Goal: Task Accomplishment & Management: Manage account settings

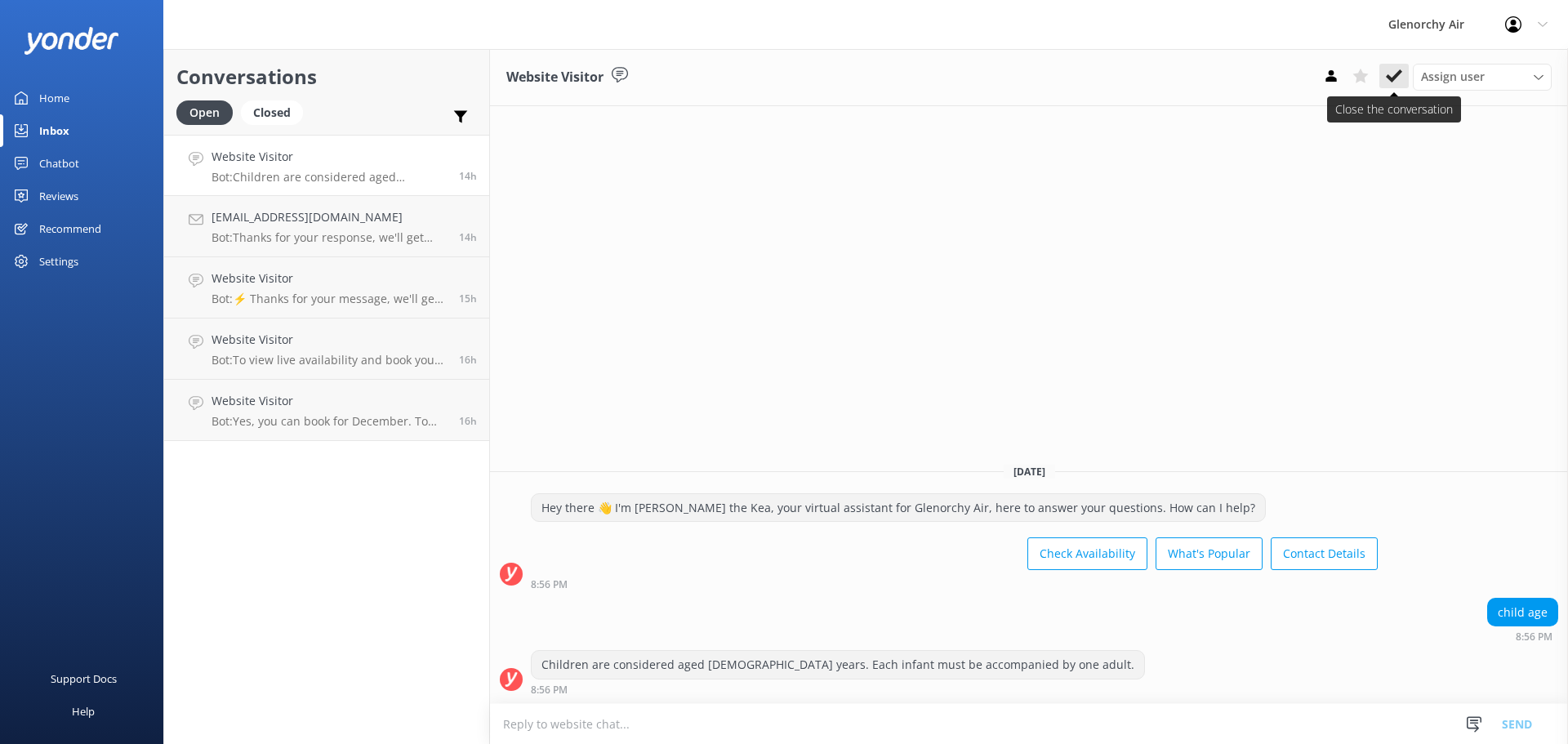
click at [1392, 77] on icon at bounding box center [1394, 75] width 16 height 16
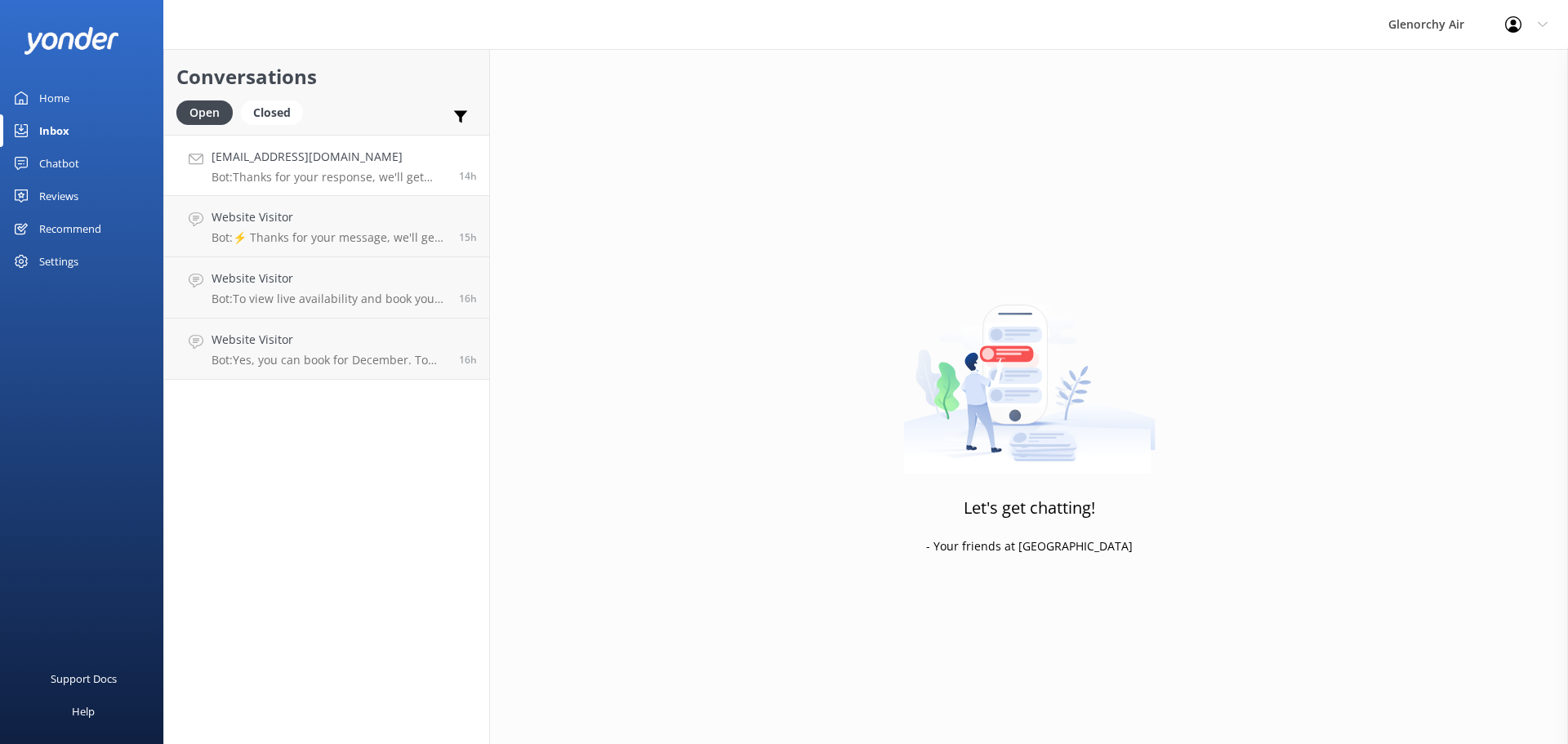
click at [315, 176] on p "Bot: Thanks for your response, we'll get back to you as soon as we can during o…" at bounding box center [329, 177] width 235 height 15
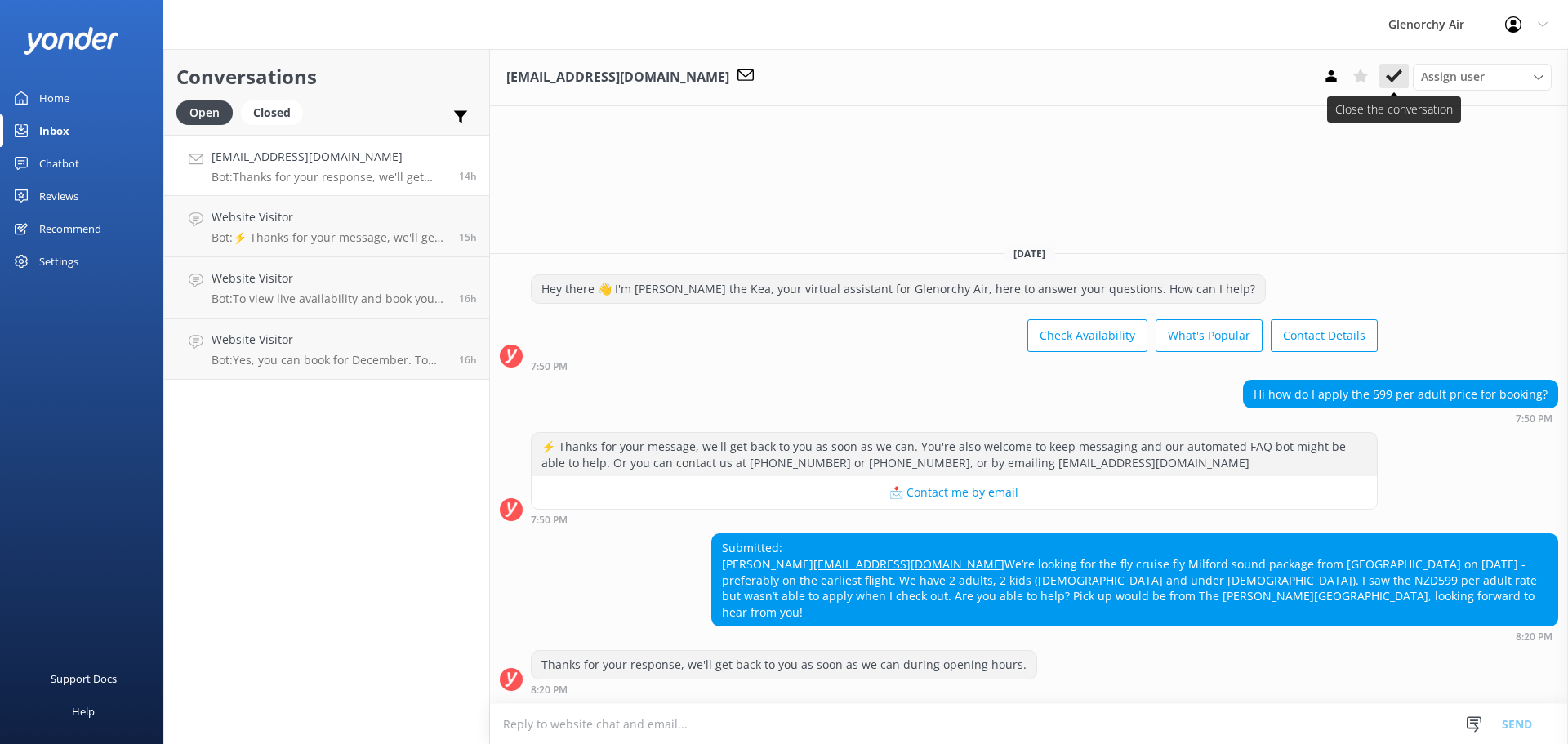
click at [1393, 78] on use at bounding box center [1394, 75] width 16 height 13
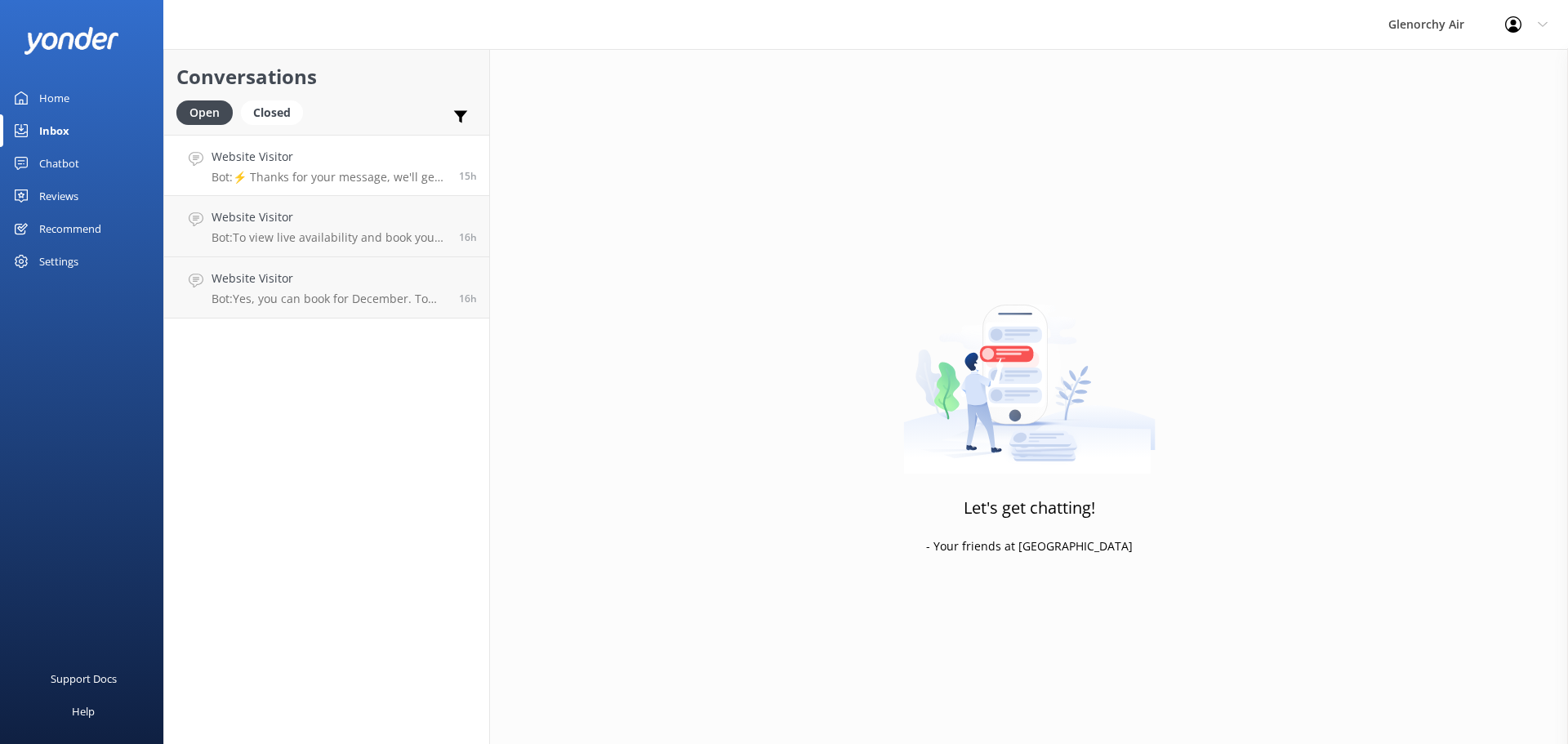
click at [302, 180] on p "Bot: ⚡ Thanks for your message, we'll get back to you as soon as we can. You're…" at bounding box center [329, 177] width 235 height 15
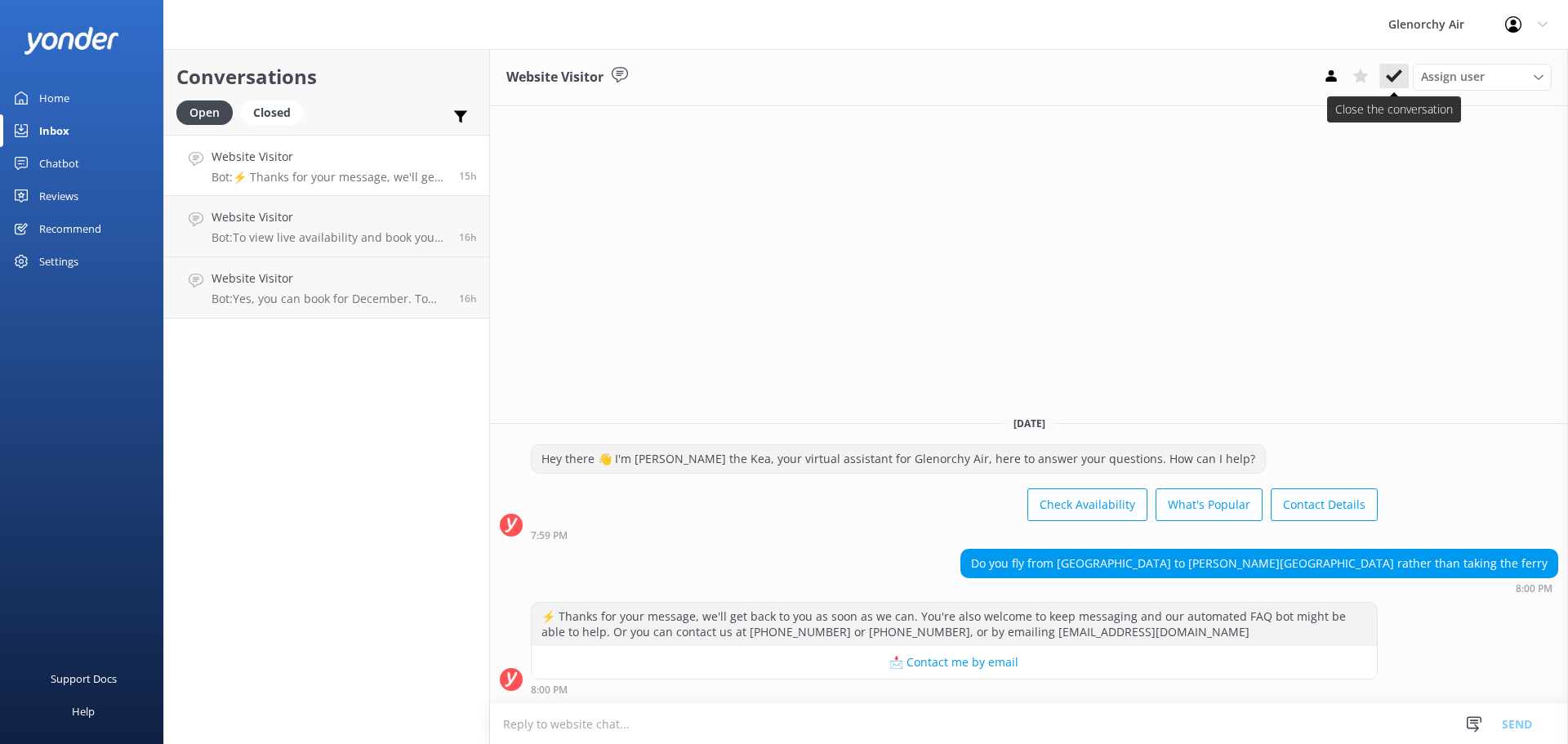
click at [1386, 75] on icon at bounding box center [1394, 75] width 16 height 16
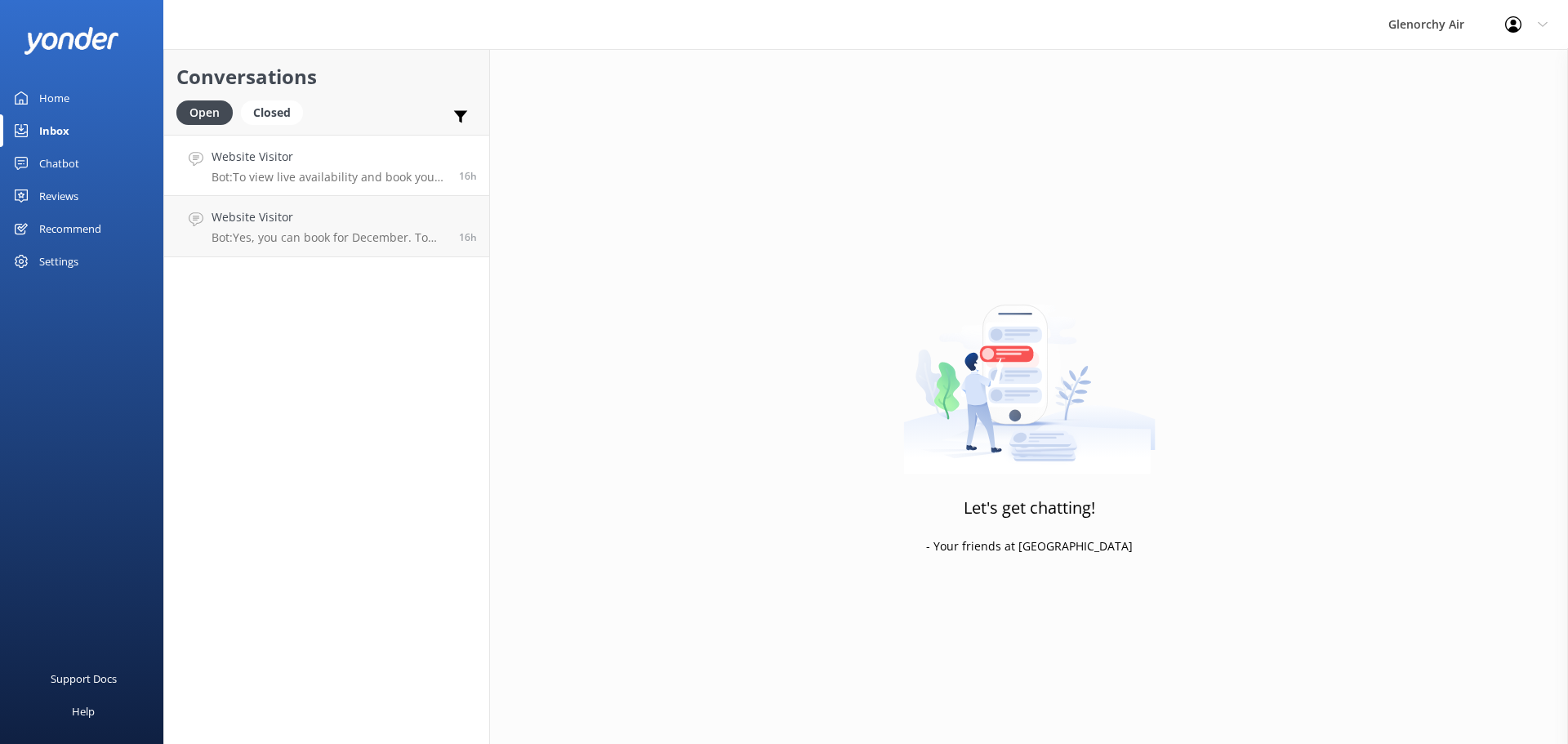
click at [377, 171] on p "Bot: To view live availability and book your experience, please visit [URL][DOM…" at bounding box center [329, 177] width 235 height 15
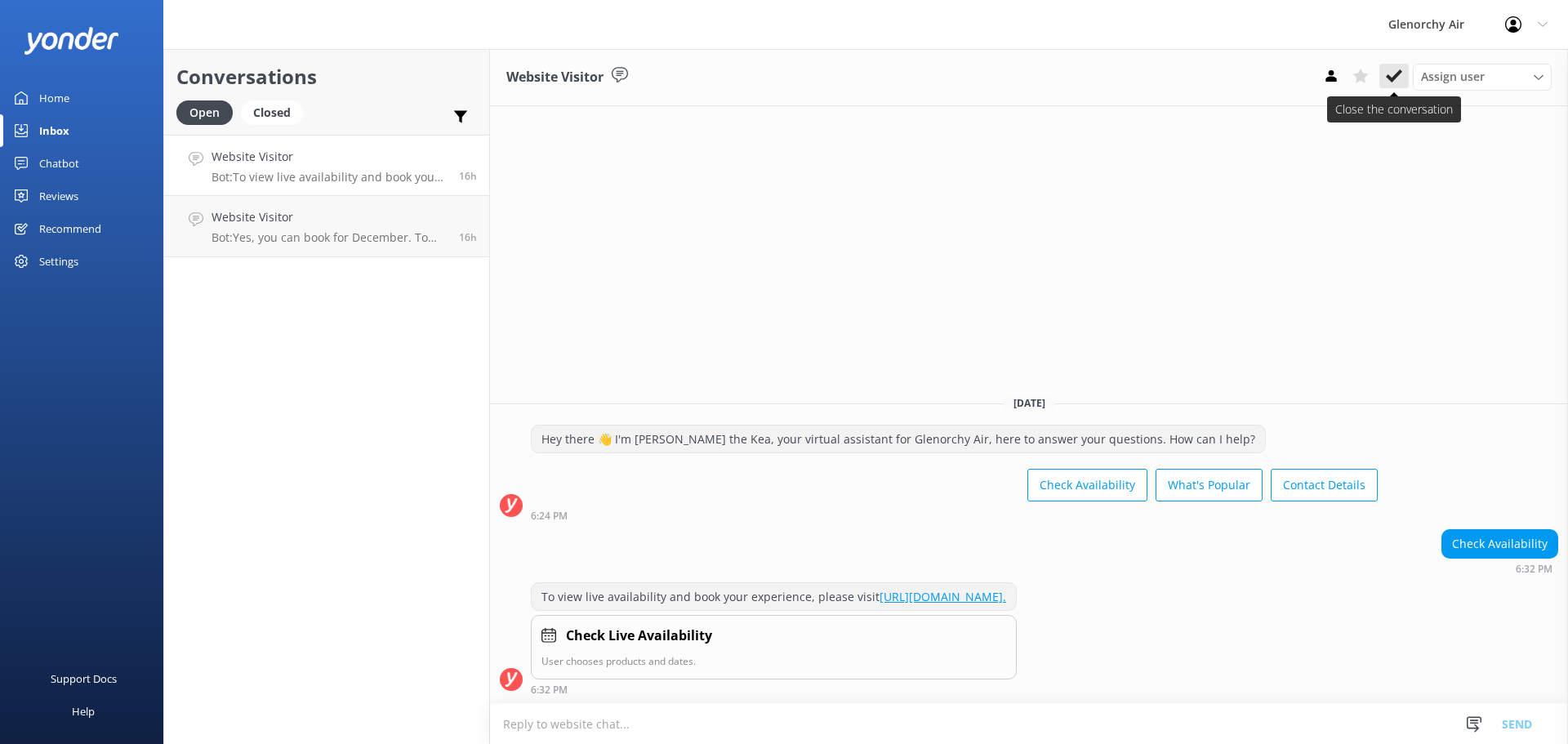
click at [1403, 82] on button at bounding box center [1394, 75] width 29 height 25
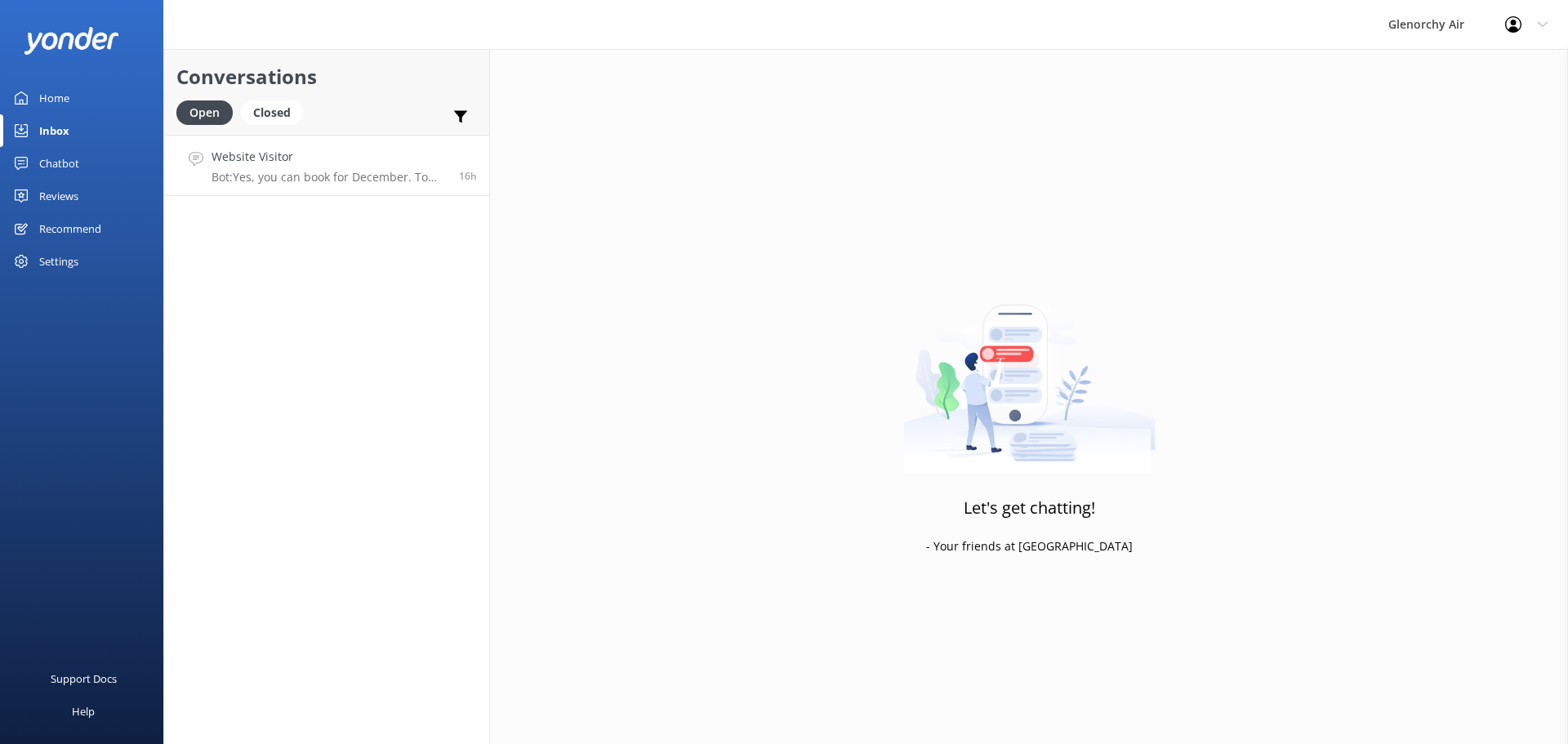
click at [369, 178] on p "Bot: Yes, you can book for December. To view live availability and book your ex…" at bounding box center [329, 177] width 235 height 15
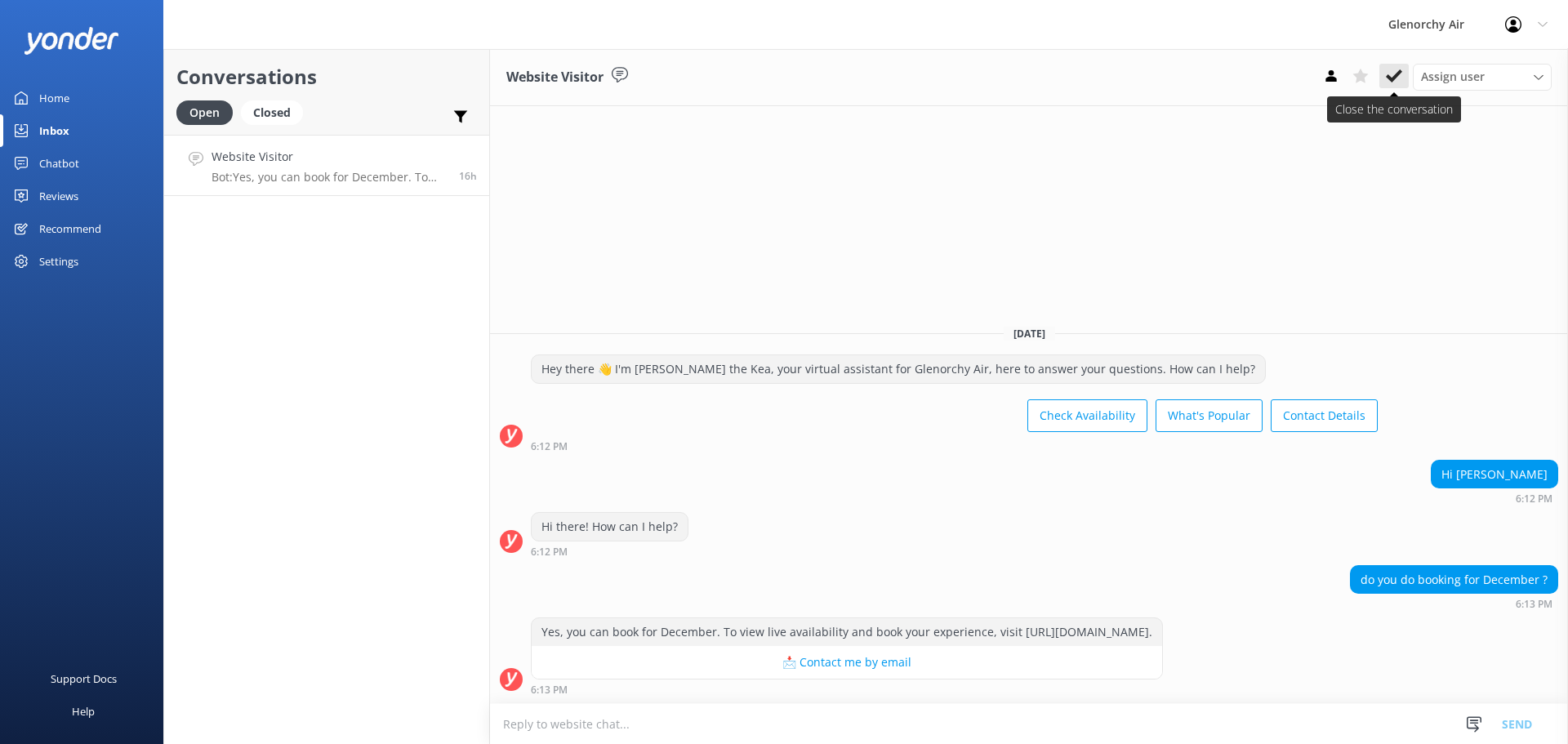
click at [1391, 80] on use at bounding box center [1394, 75] width 16 height 13
